Goal: Find specific page/section: Find specific page/section

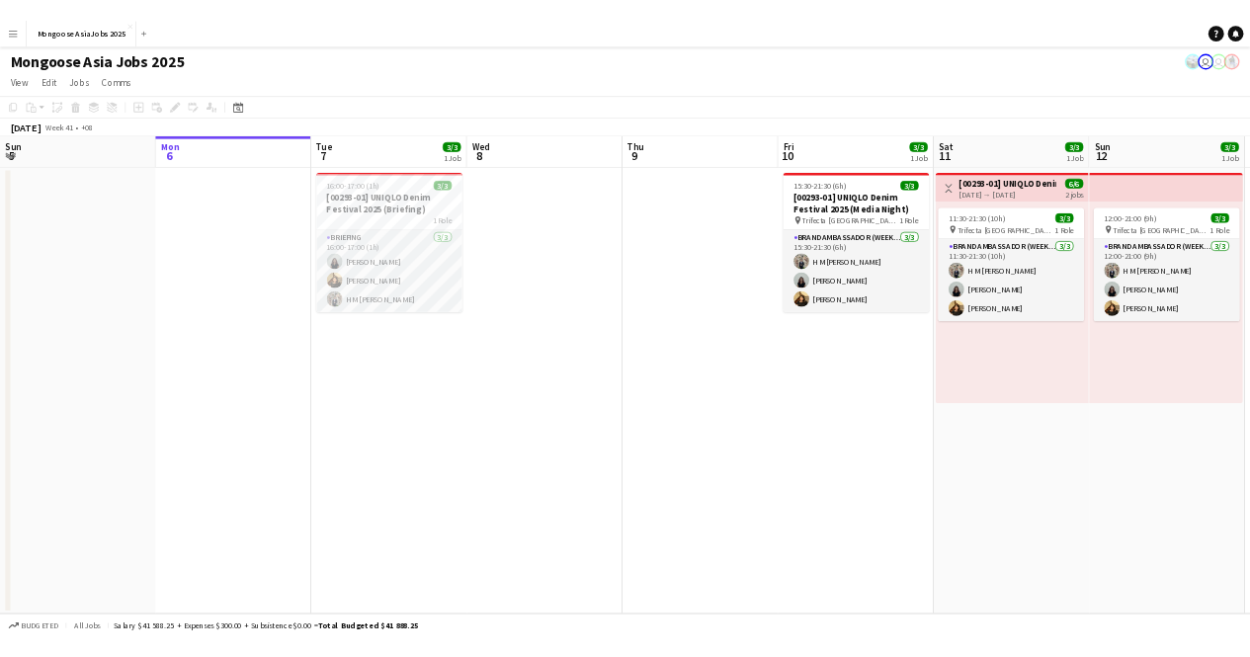
scroll to position [0, 677]
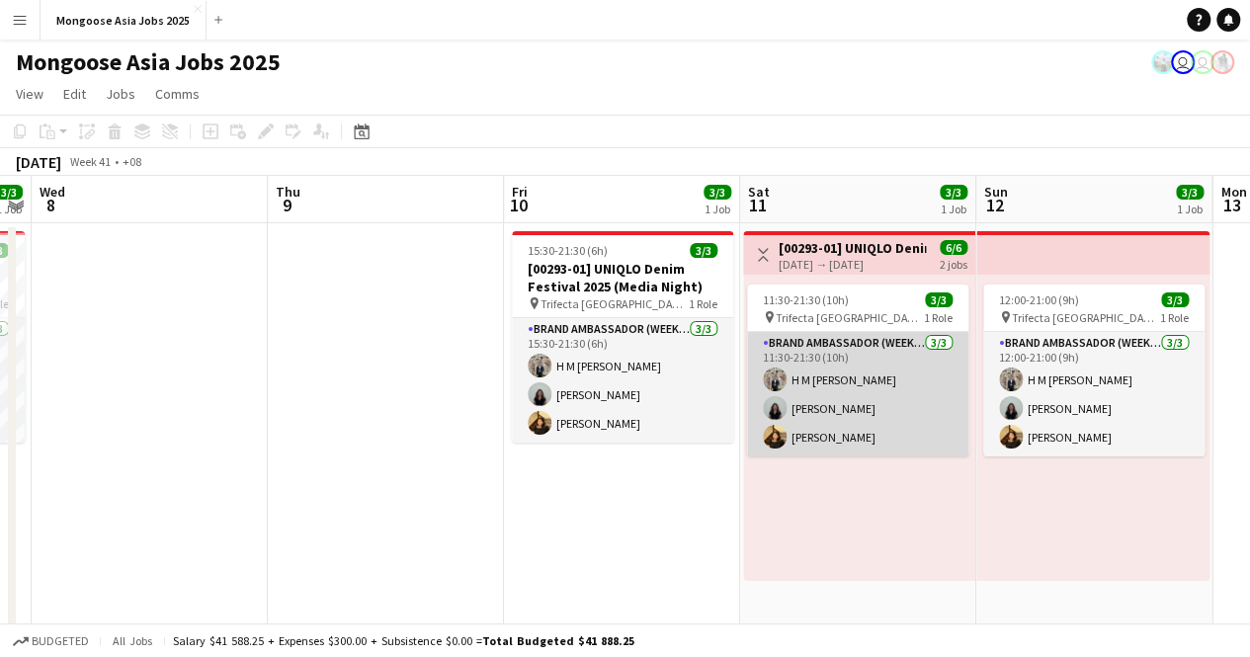
click at [856, 385] on app-card-role "Brand Ambassador (weekend) [DATE] 11:30-21:30 (10h) H M [PERSON_NAME] [PERSON_N…" at bounding box center [857, 394] width 221 height 125
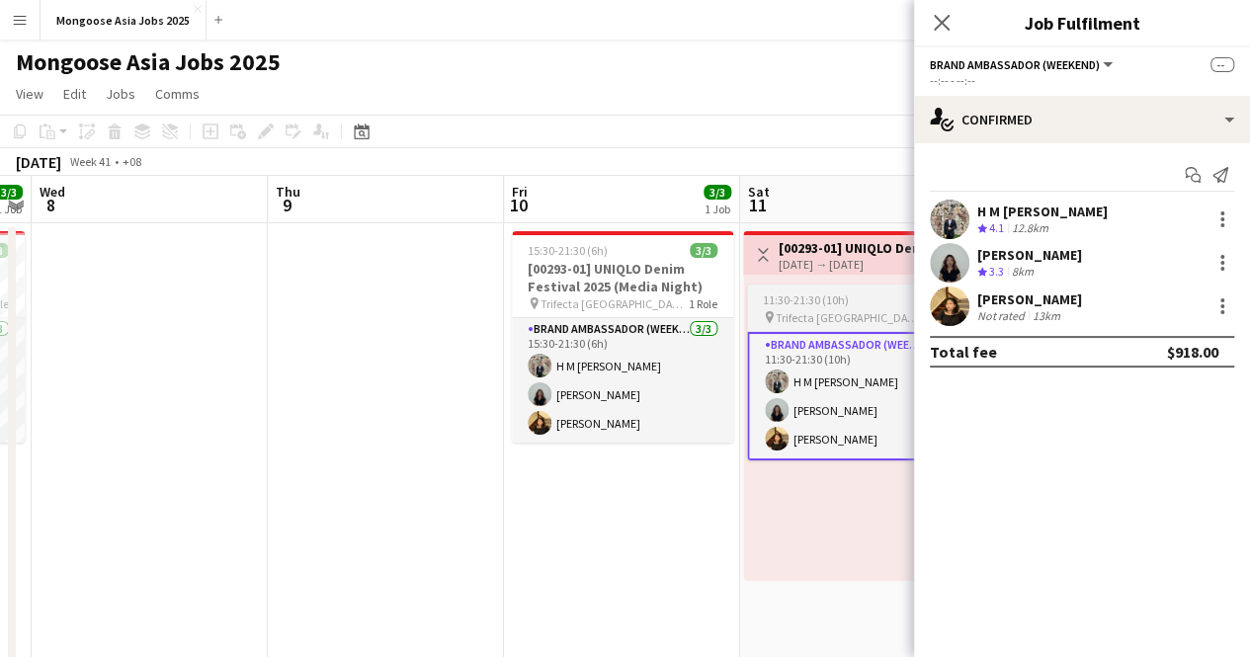
click at [836, 296] on span "11:30-21:30 (10h)" at bounding box center [806, 300] width 86 height 15
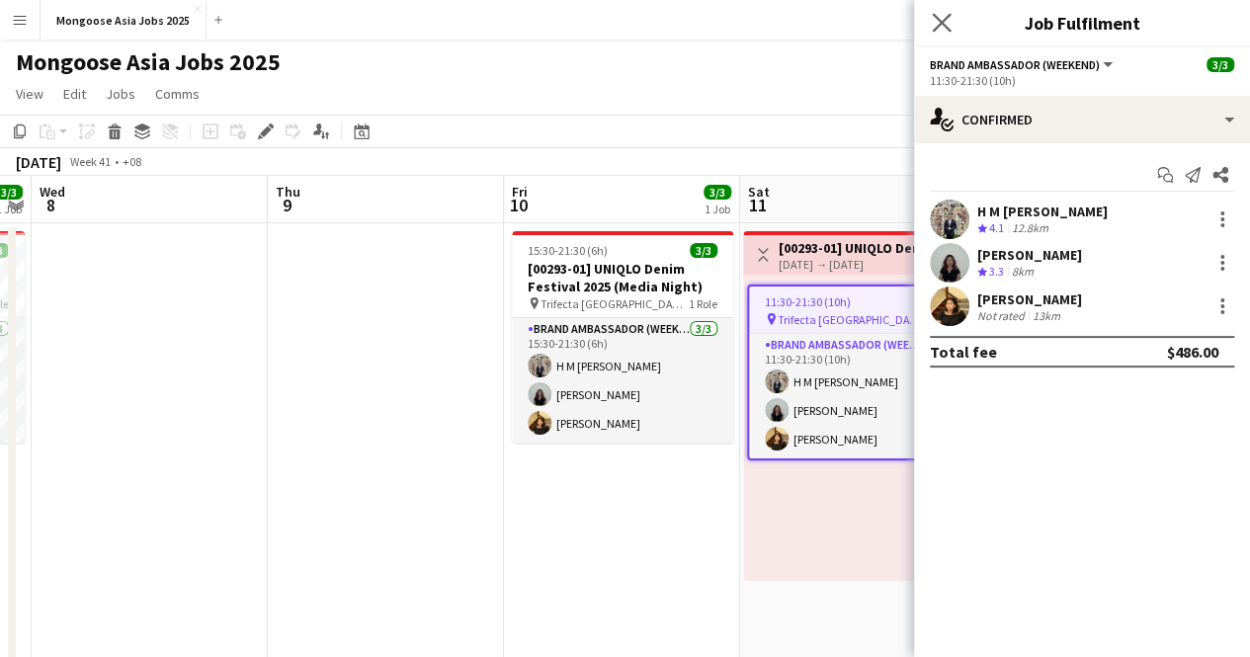
click at [947, 10] on app-icon "Close pop-in" at bounding box center [942, 23] width 29 height 29
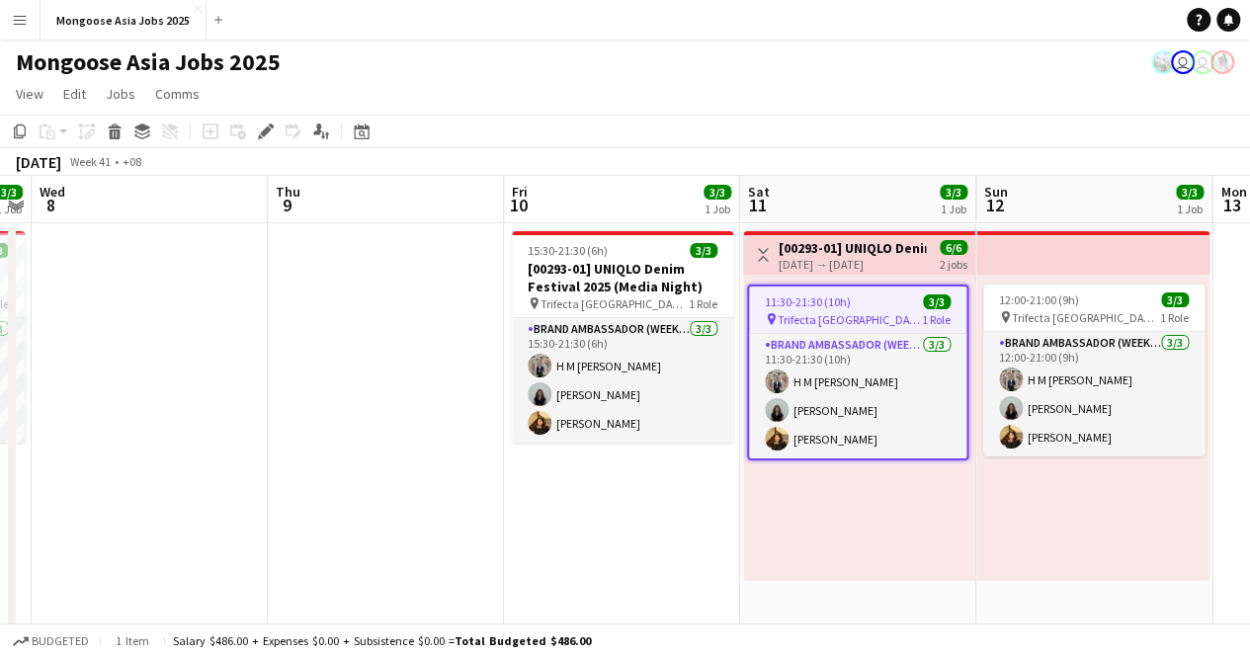
click at [890, 309] on app-job-card "11:30-21:30 (10h) 3/3 pin Trifecta Singapore 1 Role Brand Ambassador (weekend) …" at bounding box center [857, 373] width 221 height 176
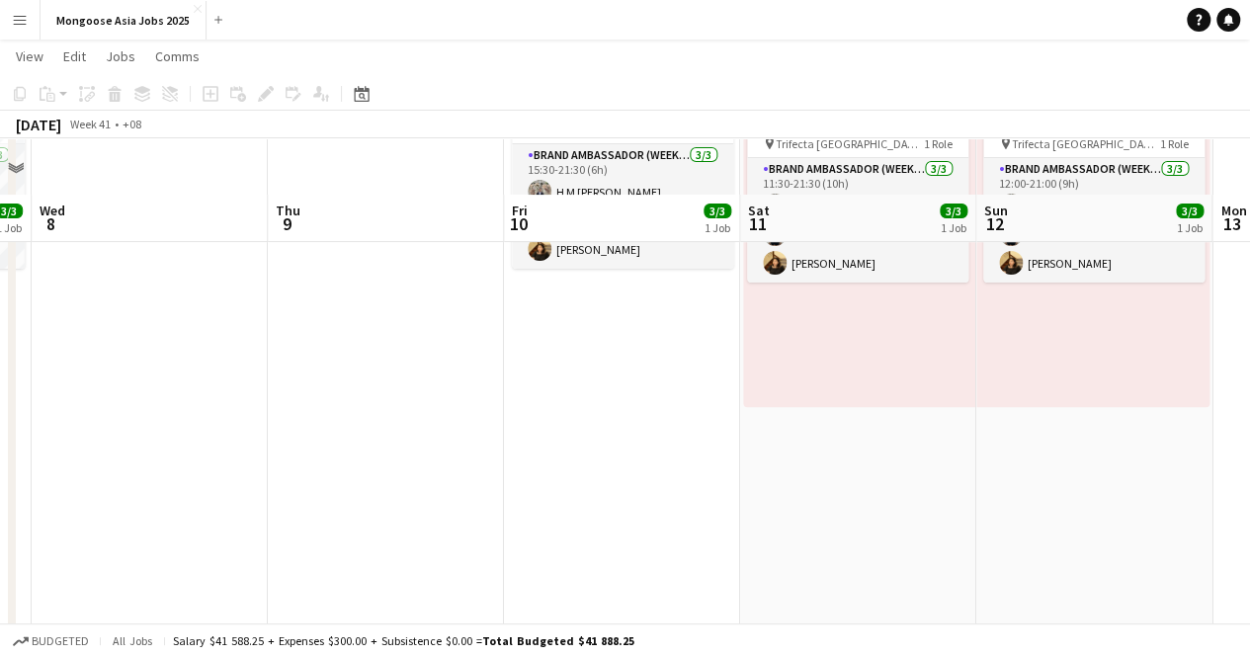
scroll to position [237, 0]
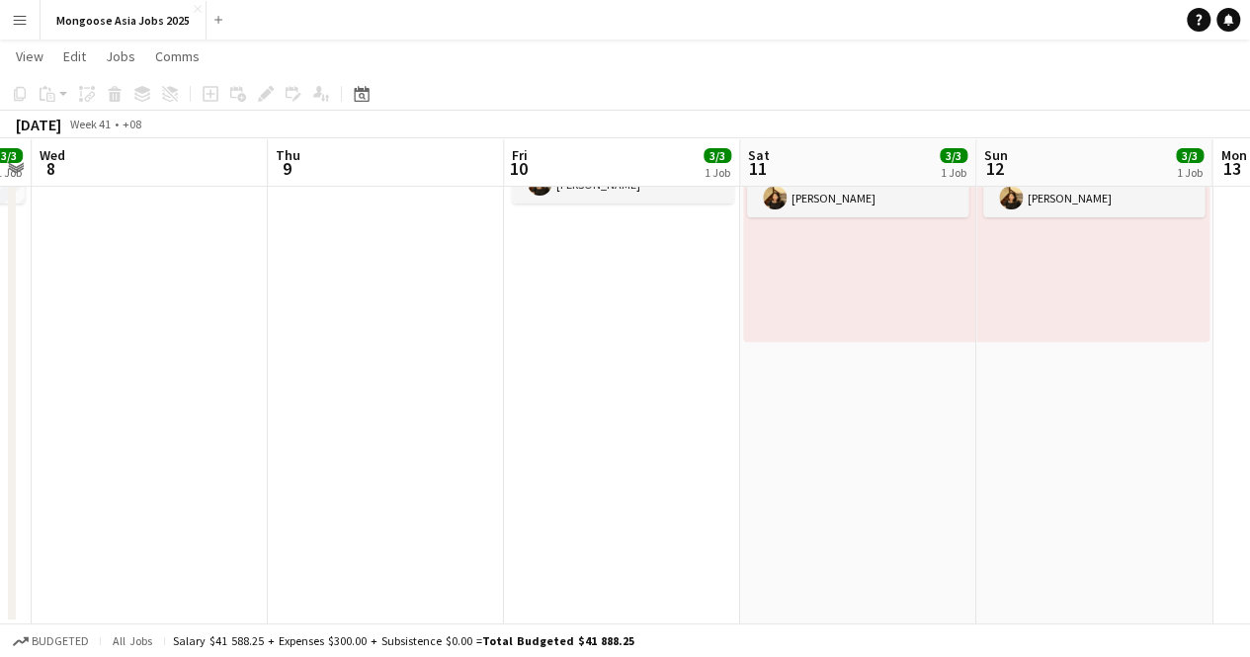
click at [212, 238] on app-date-cell at bounding box center [150, 304] width 236 height 640
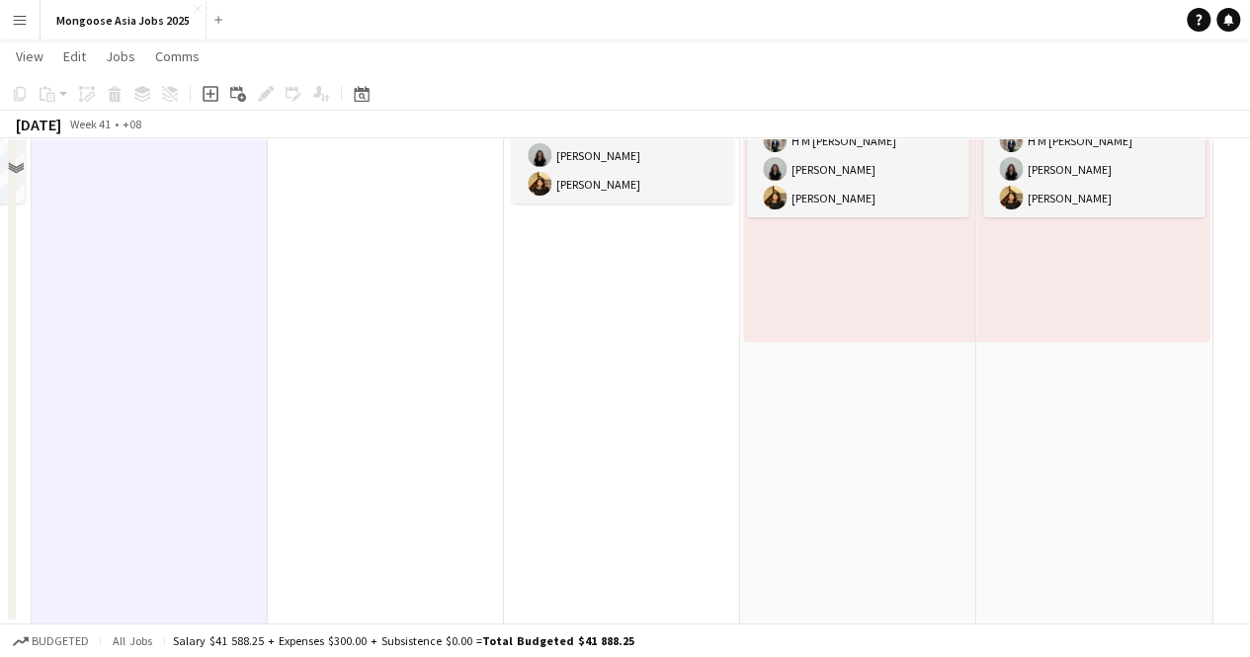
scroll to position [0, 0]
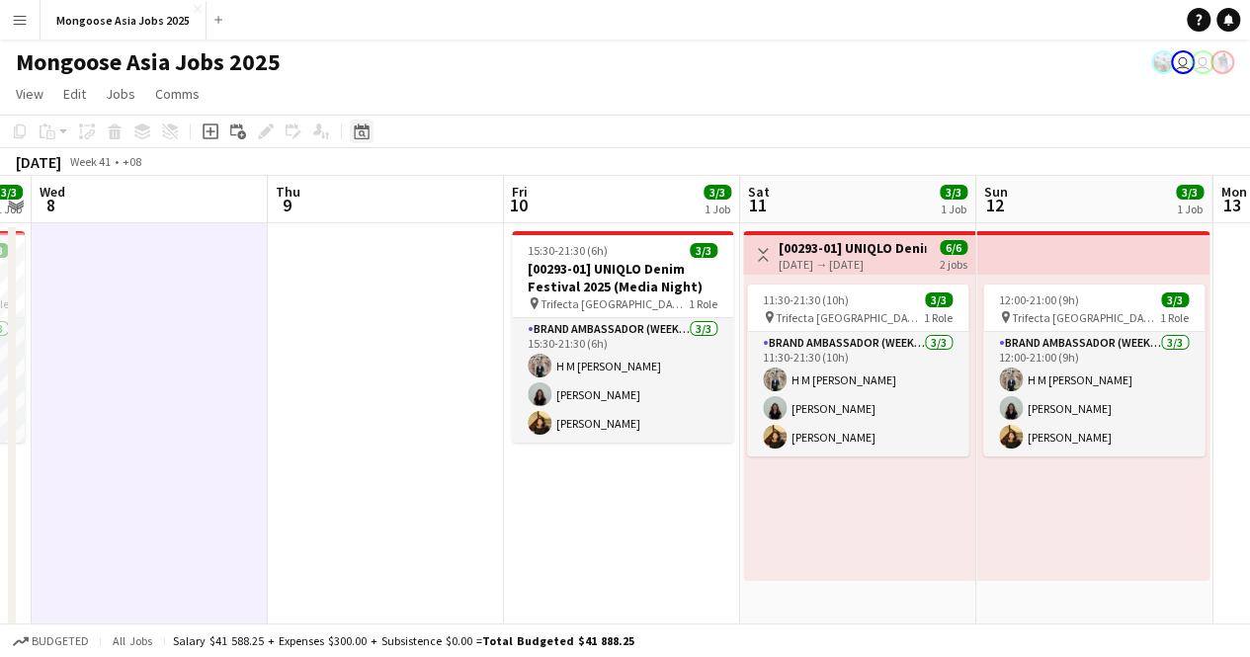
click at [355, 127] on icon at bounding box center [361, 132] width 15 height 16
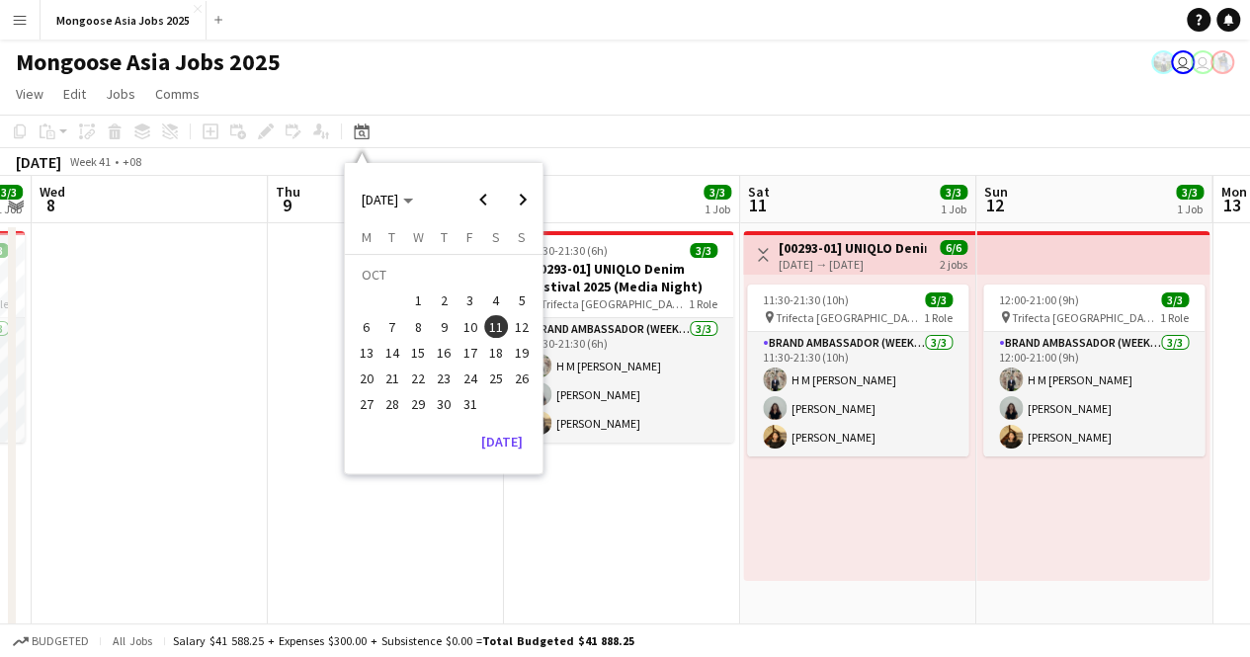
click at [426, 325] on span "8" at bounding box center [418, 327] width 24 height 24
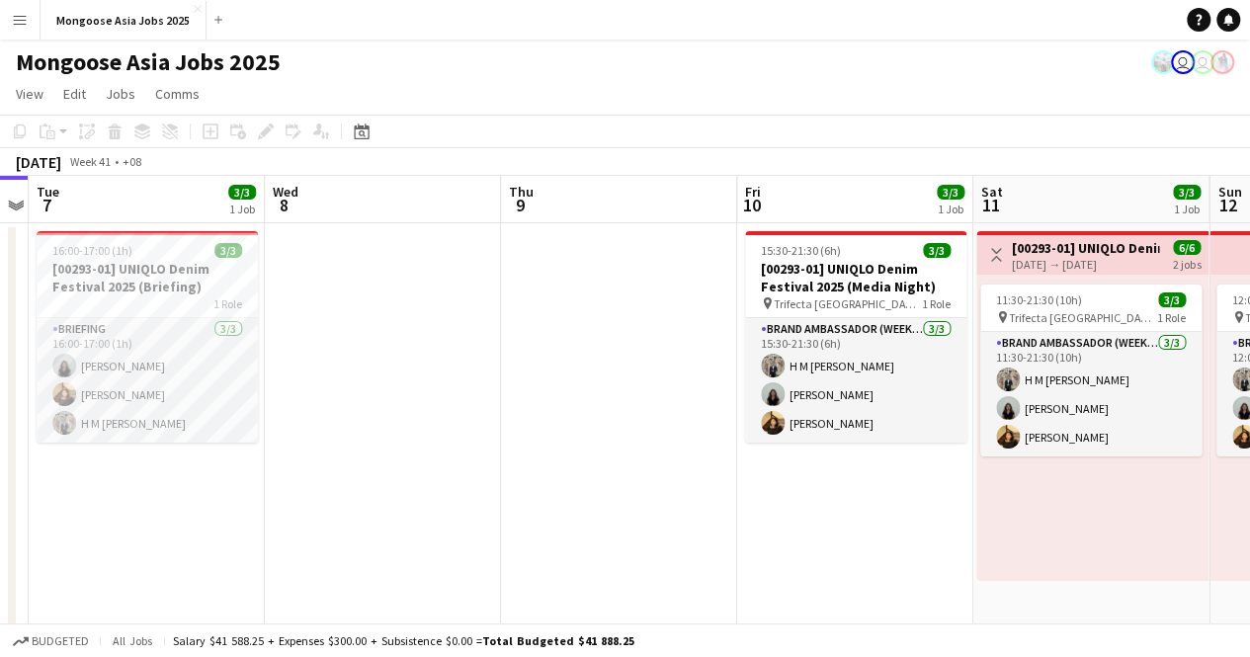
click at [453, 322] on app-date-cell at bounding box center [383, 543] width 236 height 640
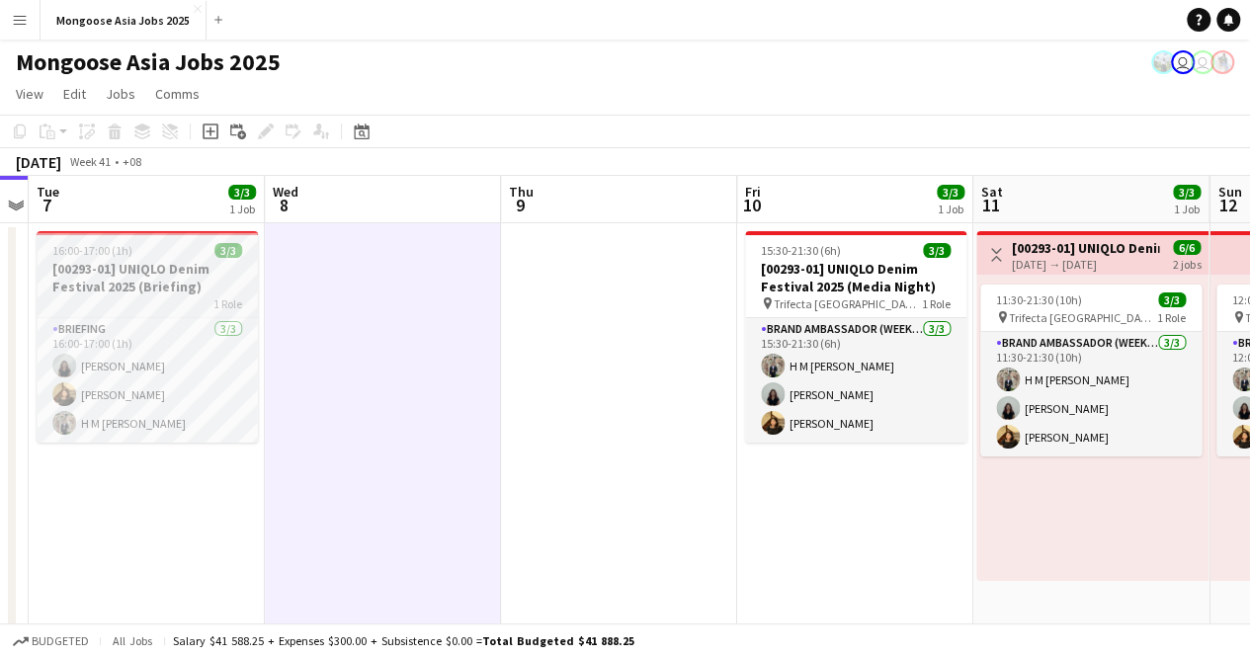
click at [102, 261] on h3 "[00293-01] UNIQLO Denim Festival 2025 (Briefing)" at bounding box center [147, 278] width 221 height 36
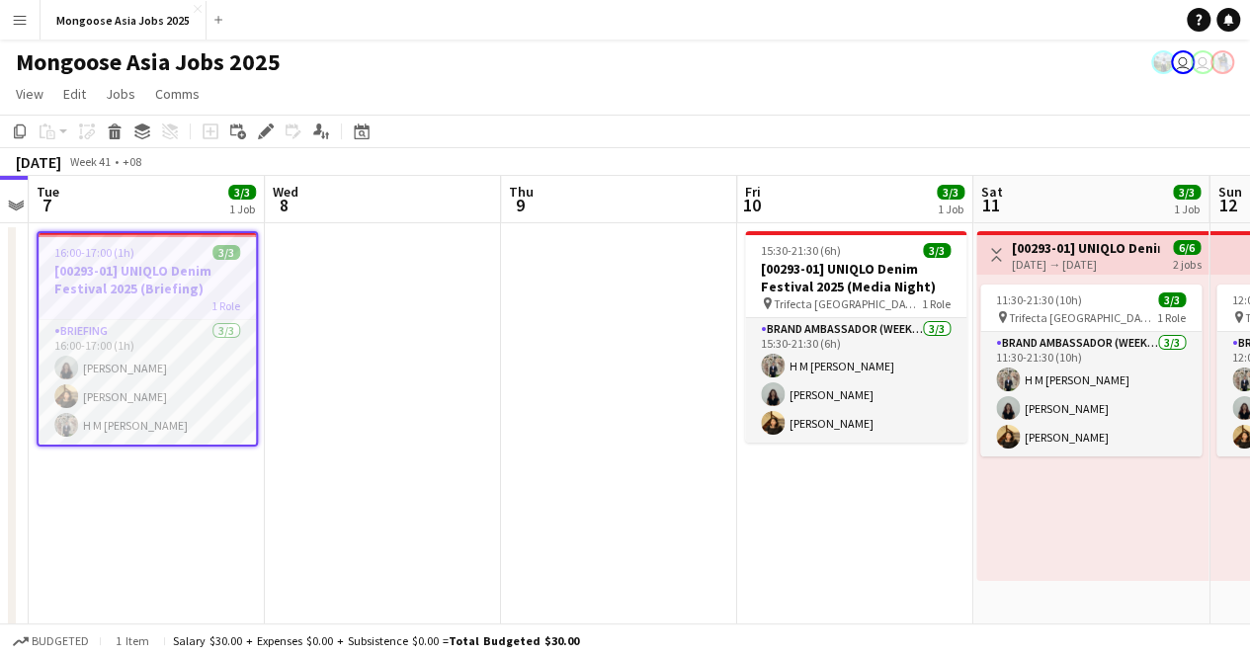
click at [290, 247] on app-date-cell at bounding box center [383, 543] width 236 height 640
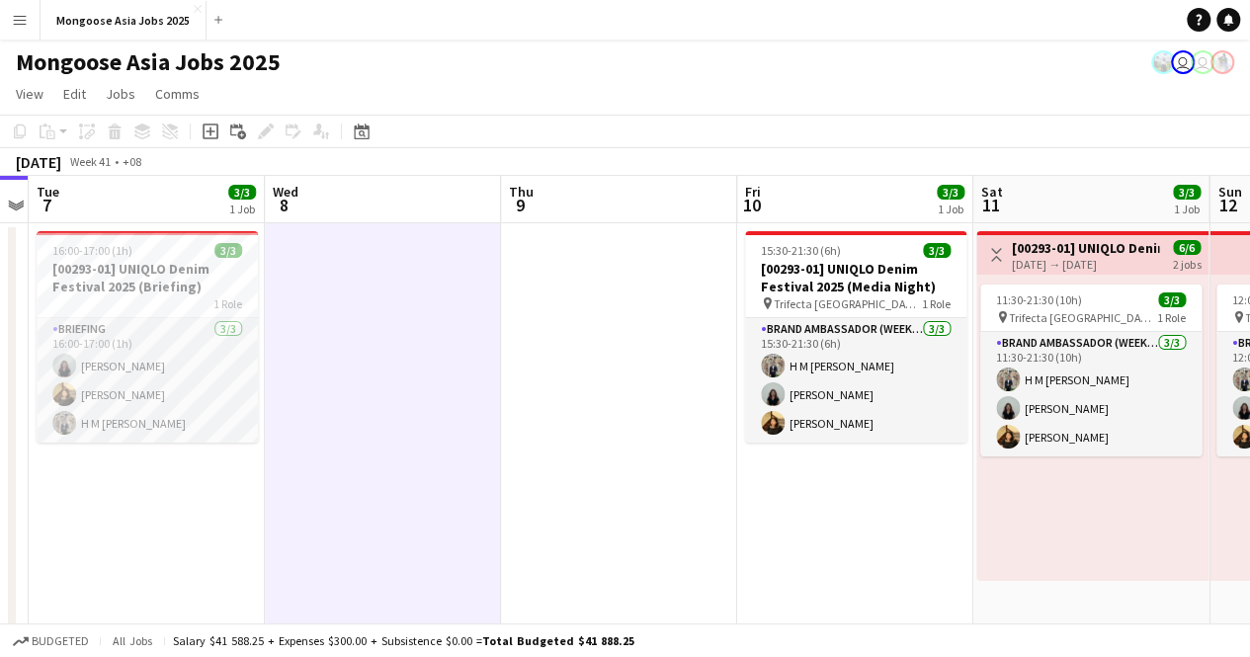
click at [235, 195] on span "3/3" at bounding box center [242, 192] width 28 height 15
